Goal: Information Seeking & Learning: Learn about a topic

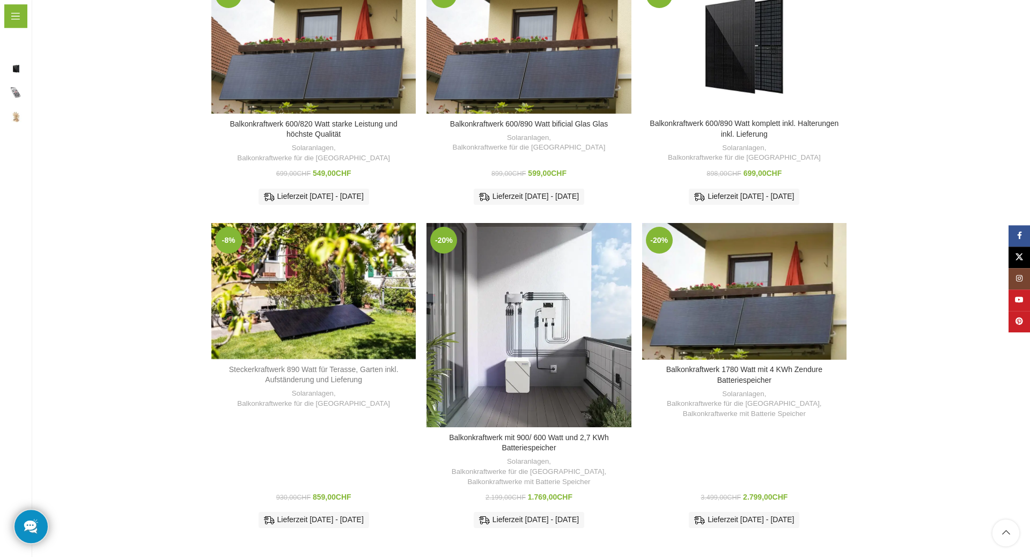
scroll to position [383, 0]
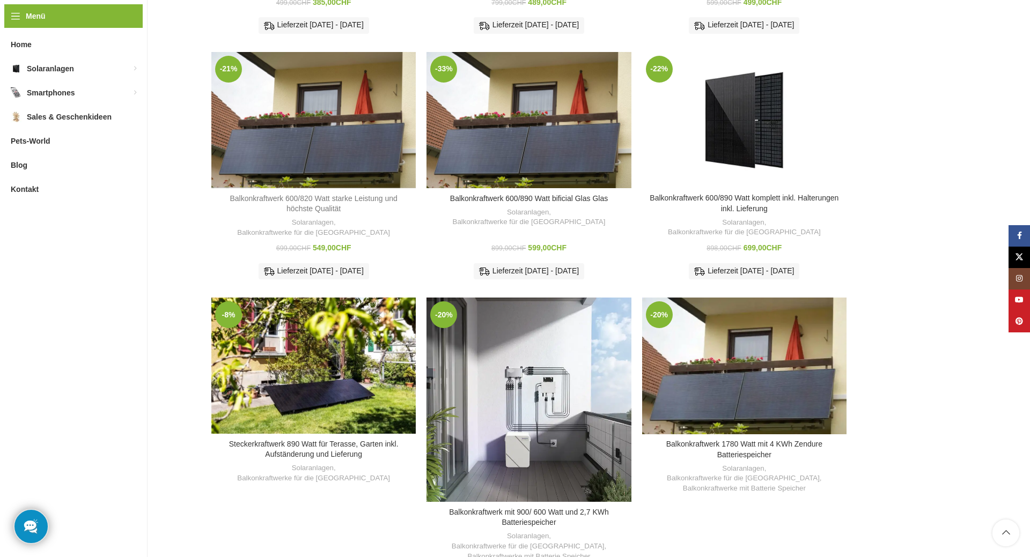
click at [298, 194] on link "Balkonkraftwerk 600/820 Watt starke Leistung und höchste Qualität" at bounding box center [313, 203] width 167 height 19
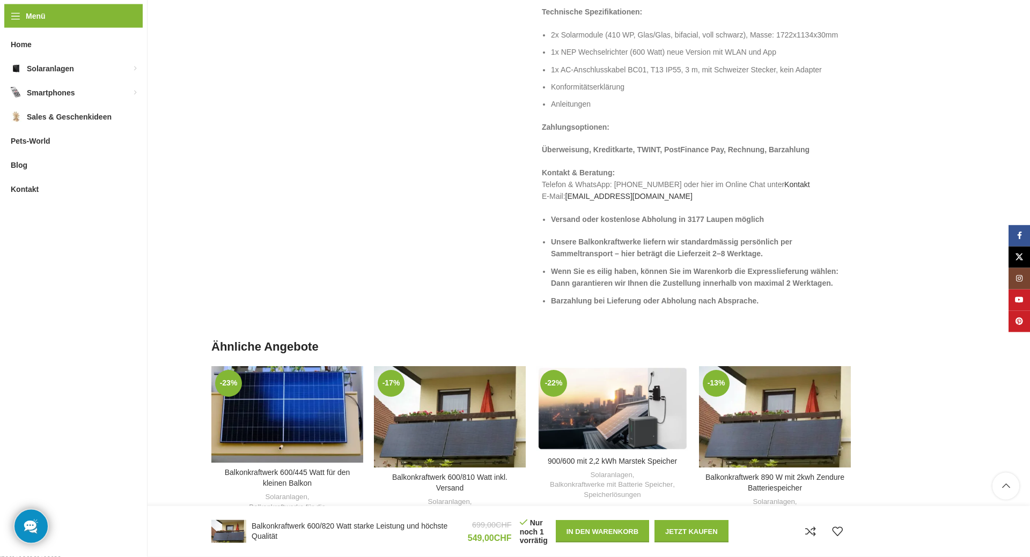
scroll to position [1696, 0]
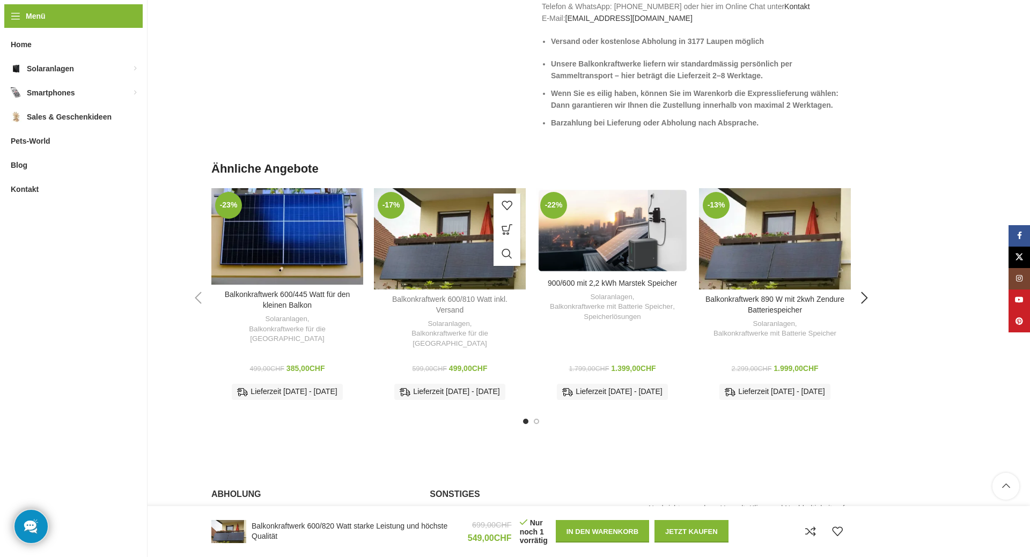
click at [449, 302] on link "Balkonkraftwerk 600/810 Watt inkl. Versand" at bounding box center [449, 304] width 115 height 19
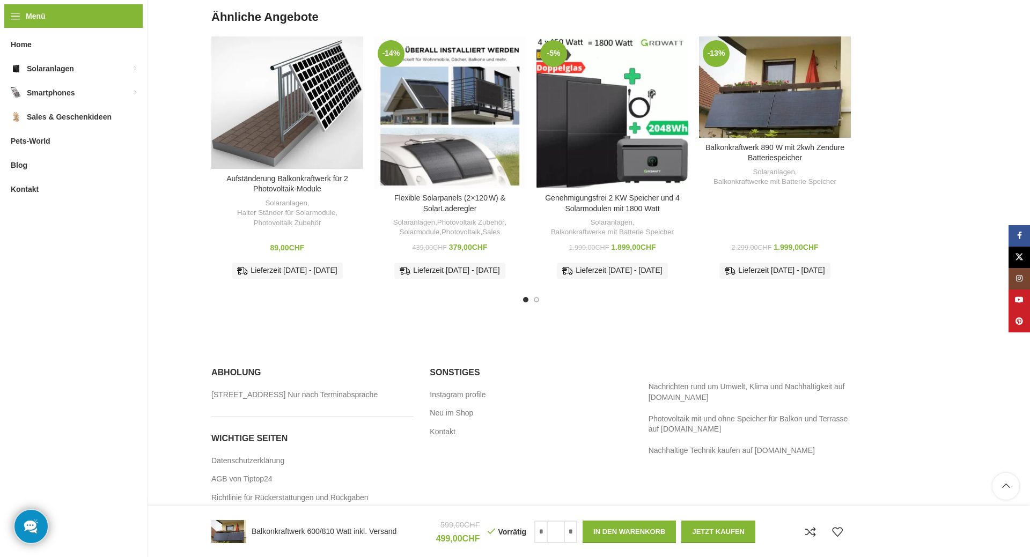
scroll to position [1581, 0]
